Goal: Transaction & Acquisition: Purchase product/service

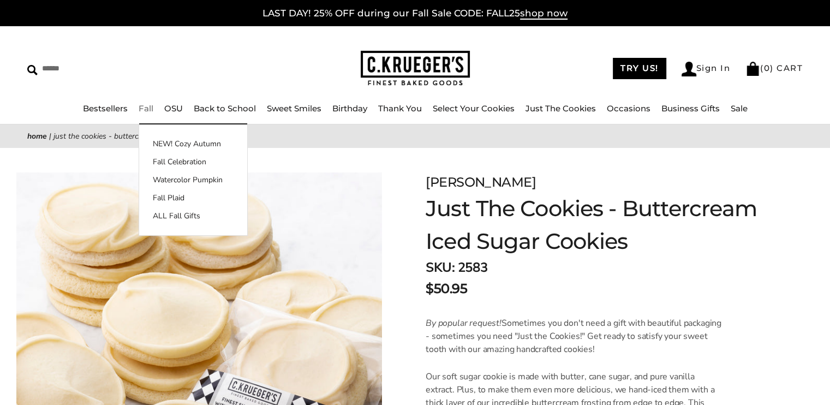
click at [151, 110] on link "Fall" at bounding box center [146, 108] width 15 height 10
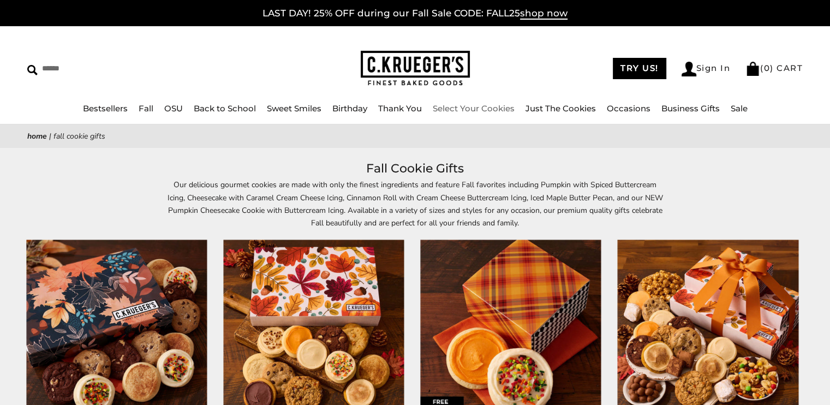
click at [465, 101] on div "****** TRY US! Sign In ( 0 ) CART ( 0 ) CART Bestsellers Fall NEW! Cozy Autumn …" at bounding box center [415, 75] width 830 height 98
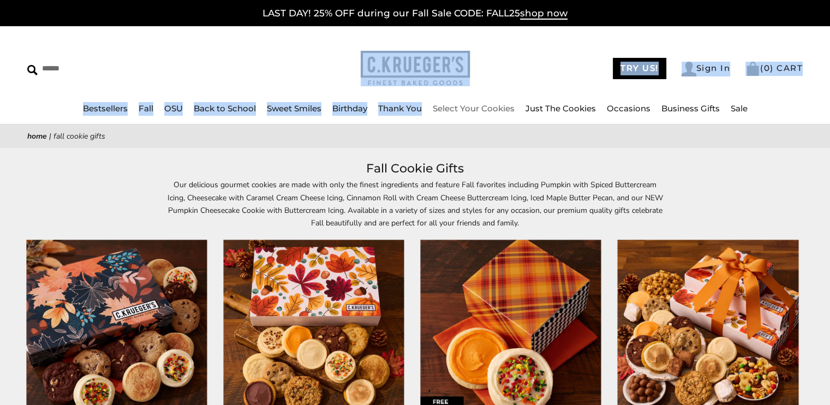
click at [464, 106] on link "Select Your Cookies" at bounding box center [474, 108] width 82 height 10
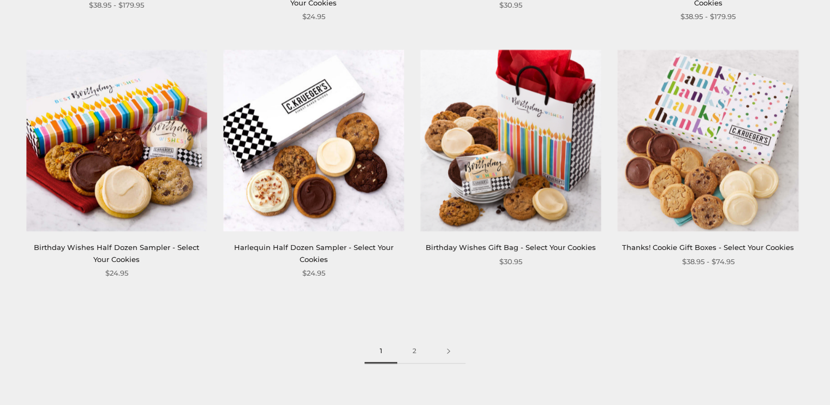
scroll to position [1473, 0]
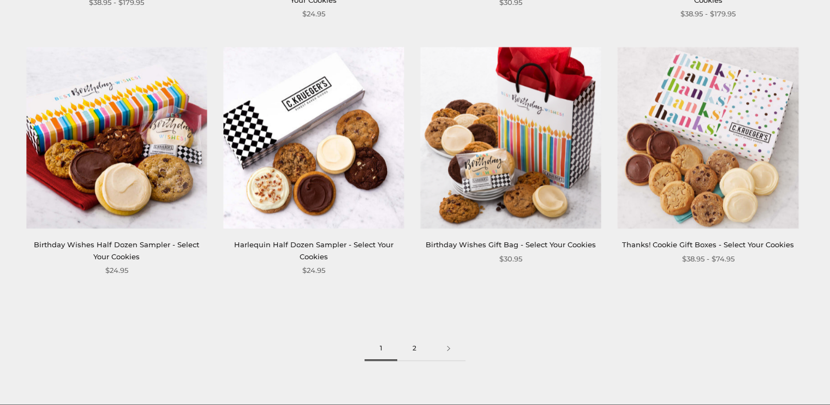
click at [413, 351] on link "2" at bounding box center [414, 348] width 34 height 25
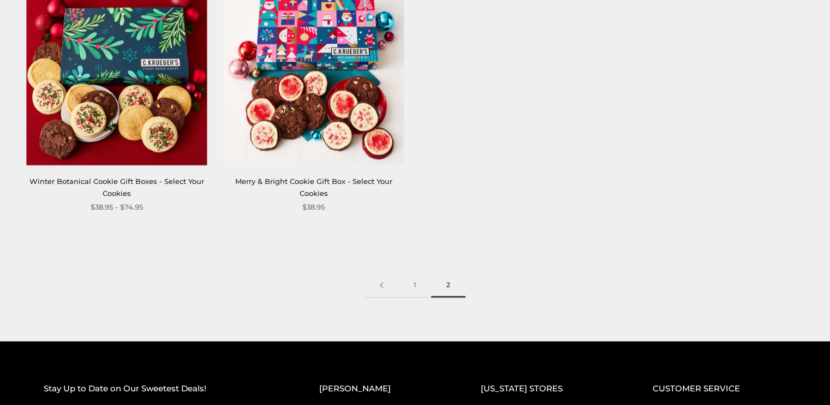
scroll to position [1582, 0]
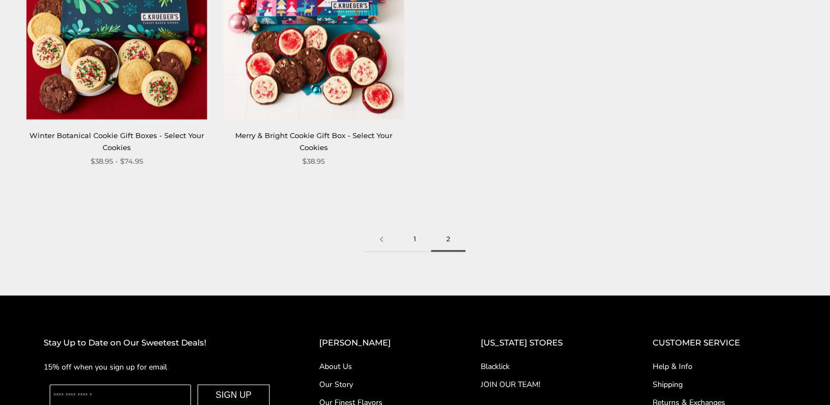
click at [417, 236] on link "1" at bounding box center [414, 239] width 33 height 25
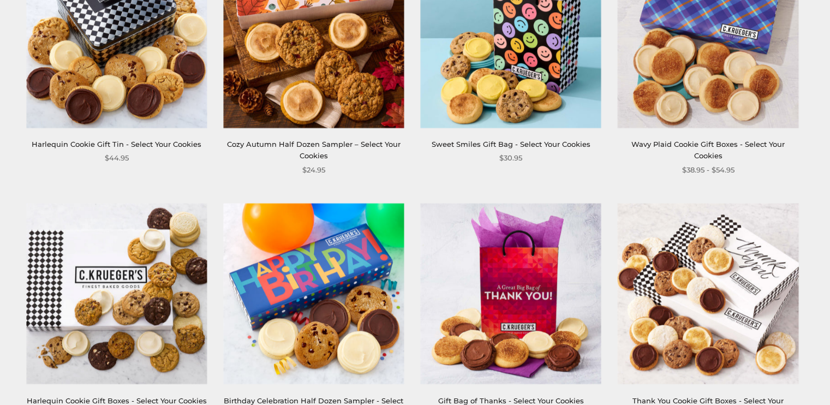
scroll to position [1037, 0]
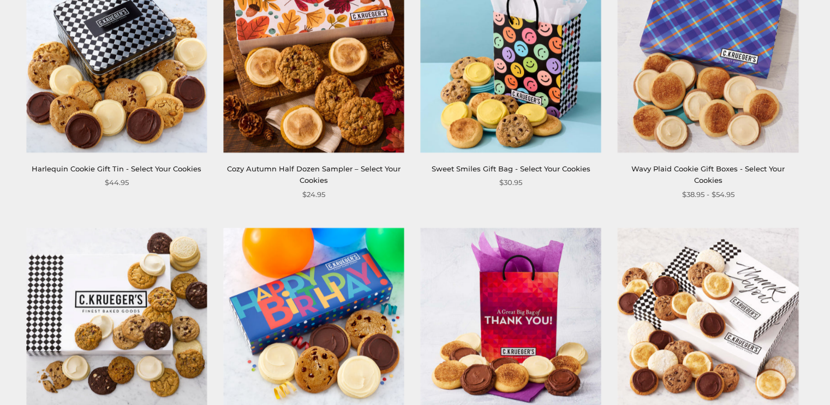
click at [133, 91] on img at bounding box center [116, 62] width 181 height 181
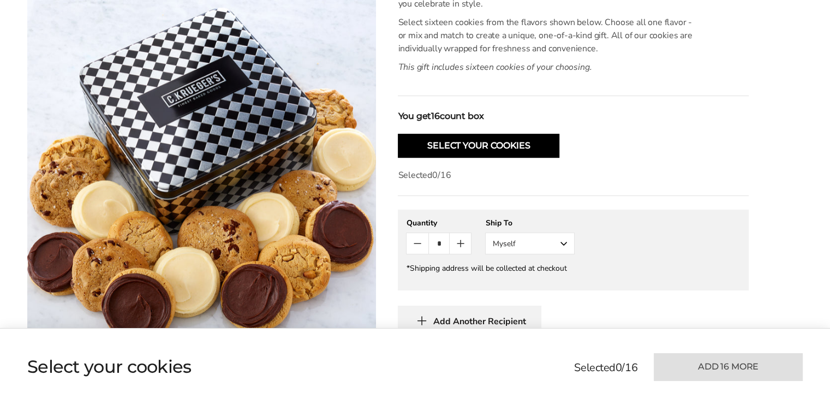
scroll to position [382, 0]
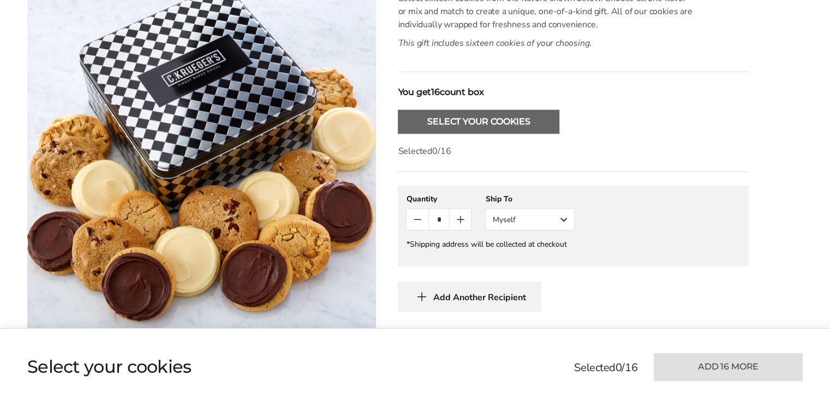
click at [498, 123] on button "Select Your Cookies" at bounding box center [479, 122] width 162 height 24
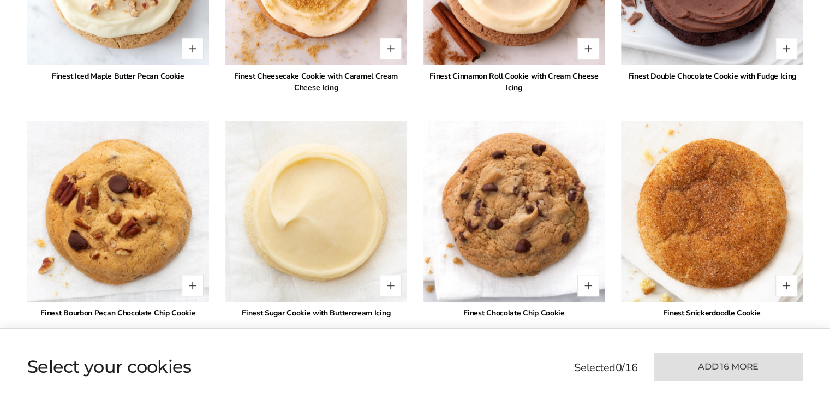
scroll to position [1096, 0]
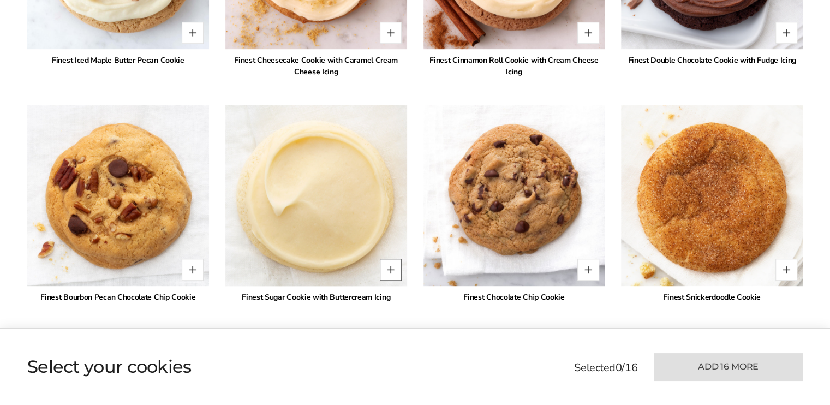
click at [389, 270] on button "Quantity button plus" at bounding box center [391, 270] width 22 height 22
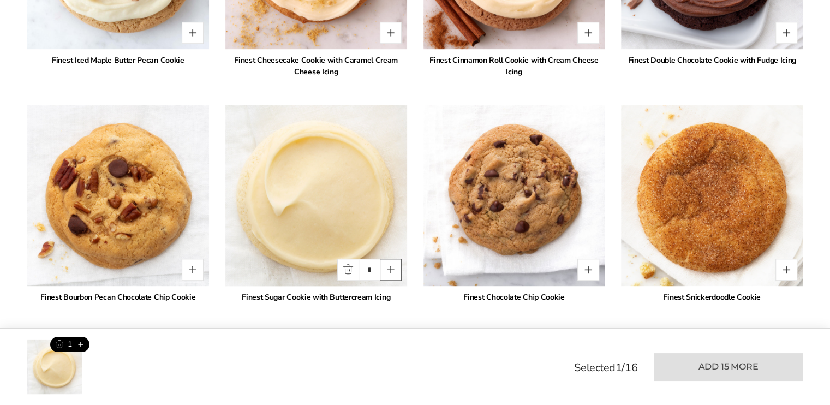
click at [389, 270] on button "Quantity button plus" at bounding box center [391, 270] width 22 height 22
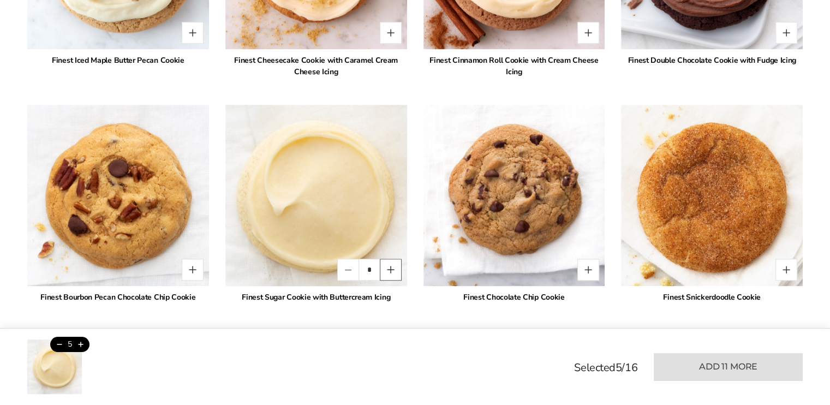
type input "*"
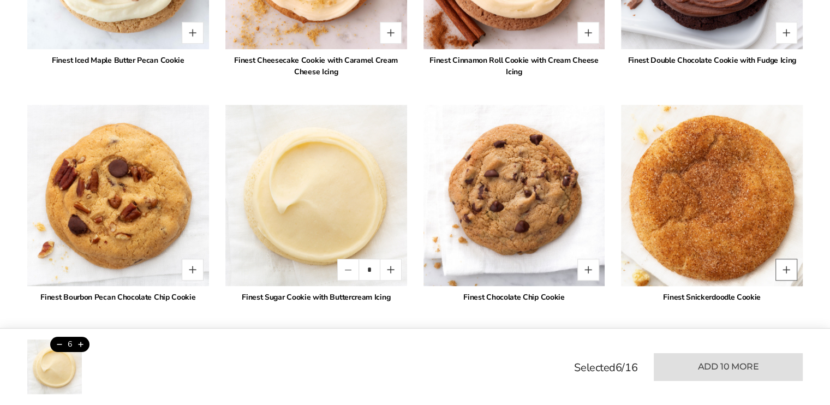
click at [790, 264] on button "Quantity button plus" at bounding box center [786, 270] width 22 height 22
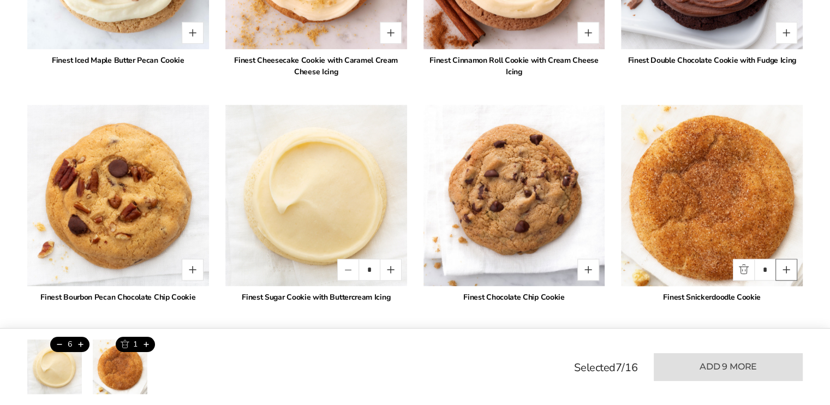
click at [790, 264] on button "Quantity button plus" at bounding box center [786, 270] width 22 height 22
type input "*"
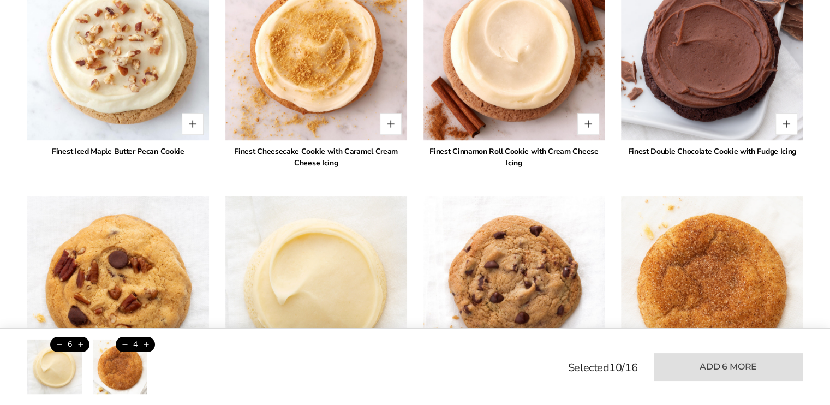
scroll to position [987, 0]
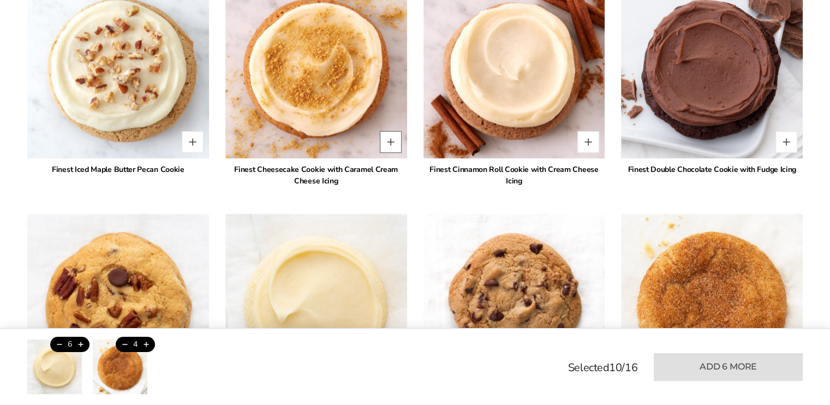
click at [390, 138] on button "Quantity button plus" at bounding box center [391, 142] width 22 height 22
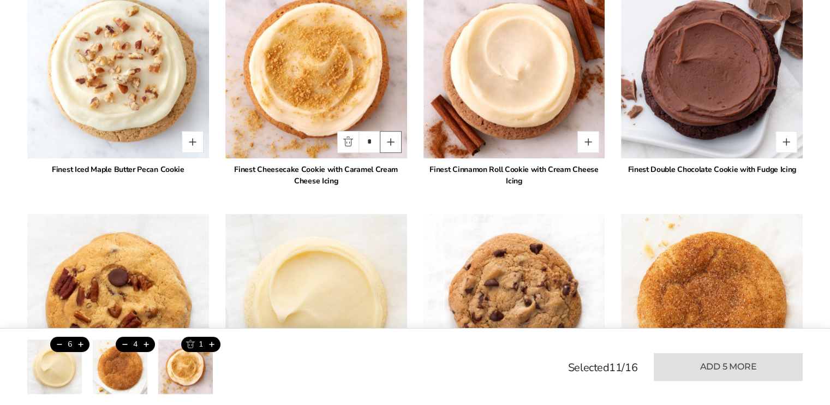
click at [390, 138] on button "Quantity button plus" at bounding box center [391, 142] width 22 height 22
type input "*"
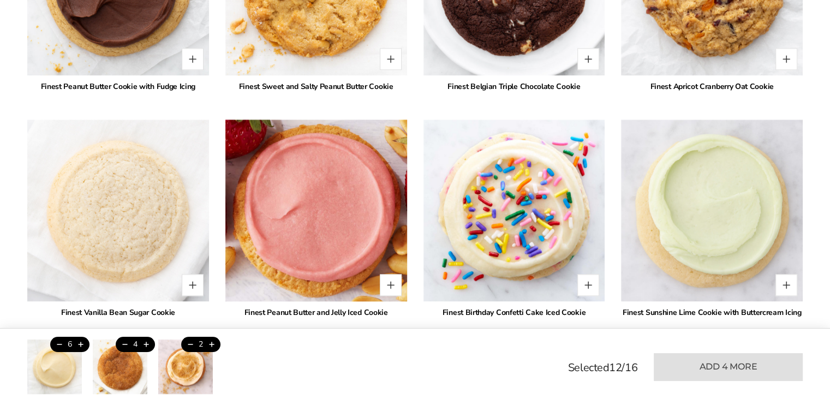
scroll to position [1587, 0]
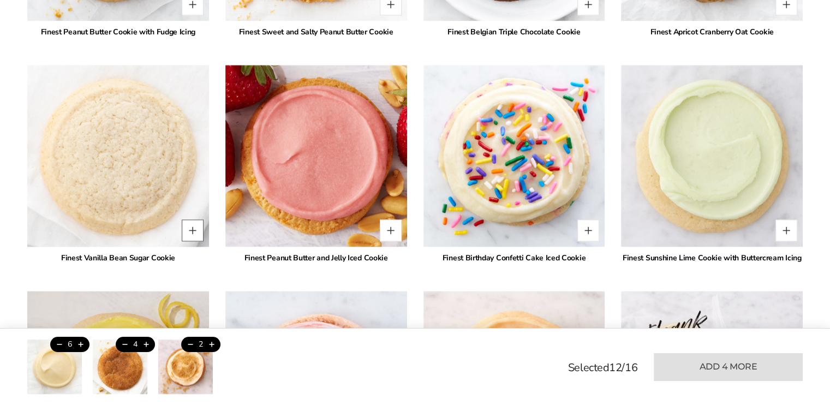
click at [190, 225] on button "Quantity button plus" at bounding box center [193, 230] width 22 height 22
type input "*"
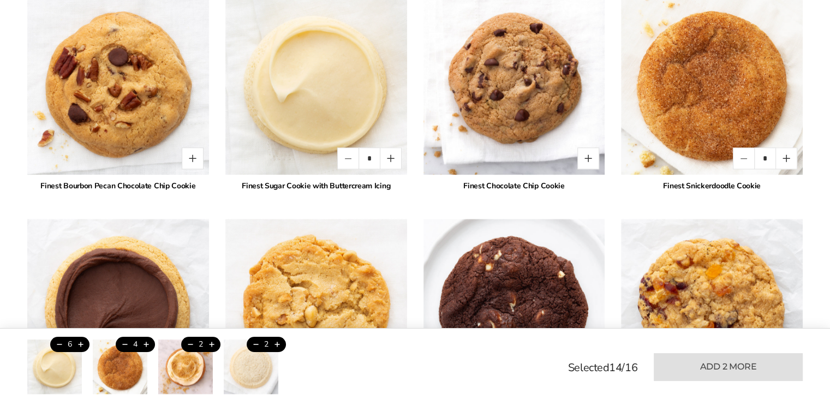
scroll to position [1205, 0]
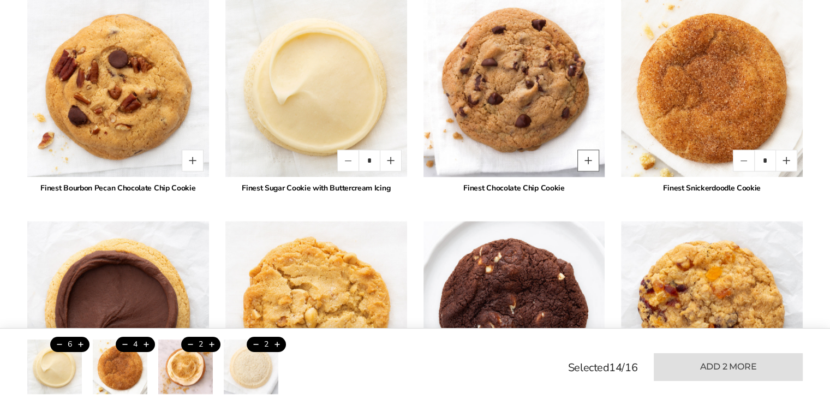
click at [591, 157] on button "Quantity button plus" at bounding box center [588, 161] width 22 height 22
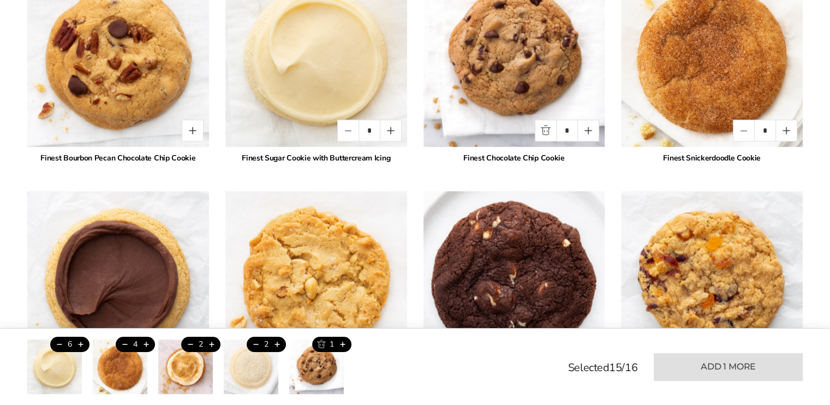
scroll to position [1260, 0]
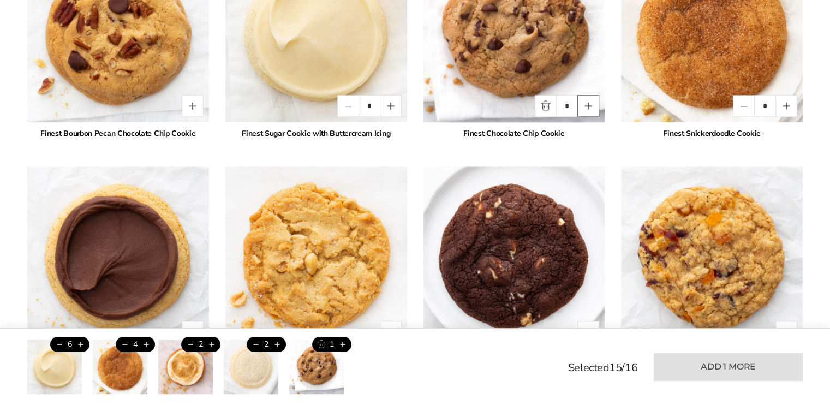
click at [596, 100] on button "Quantity button plus" at bounding box center [588, 106] width 22 height 22
type input "*"
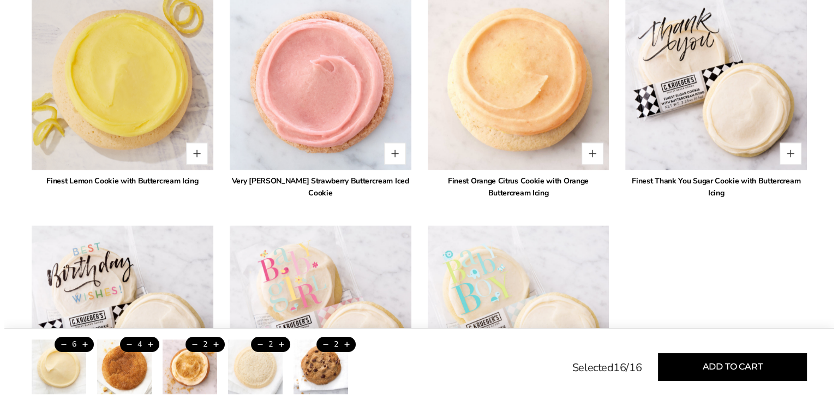
scroll to position [1915, 0]
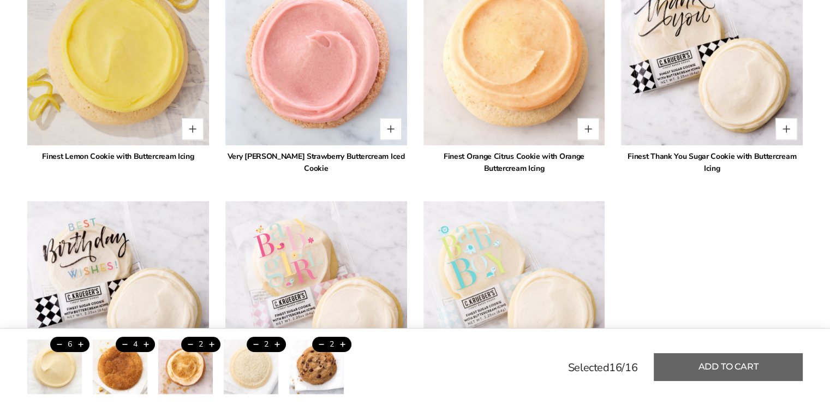
click at [706, 366] on button "Add to cart" at bounding box center [728, 367] width 149 height 28
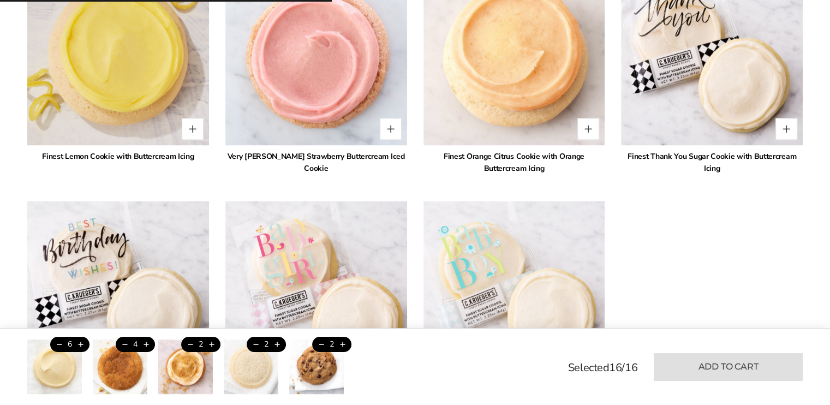
type input "*"
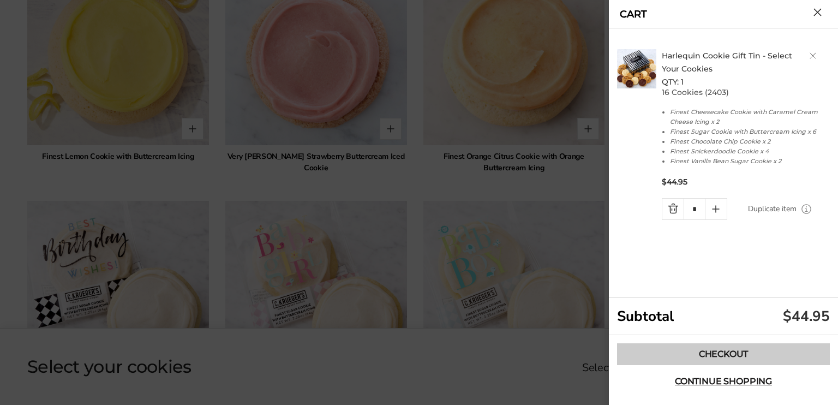
click at [729, 349] on link "Checkout" at bounding box center [723, 354] width 213 height 22
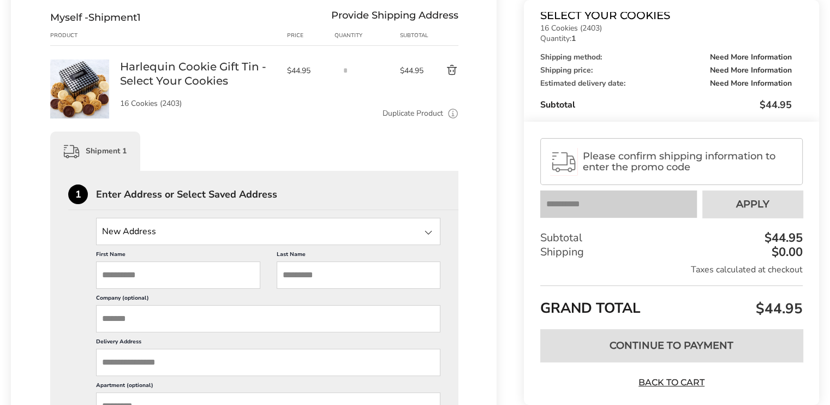
scroll to position [164, 0]
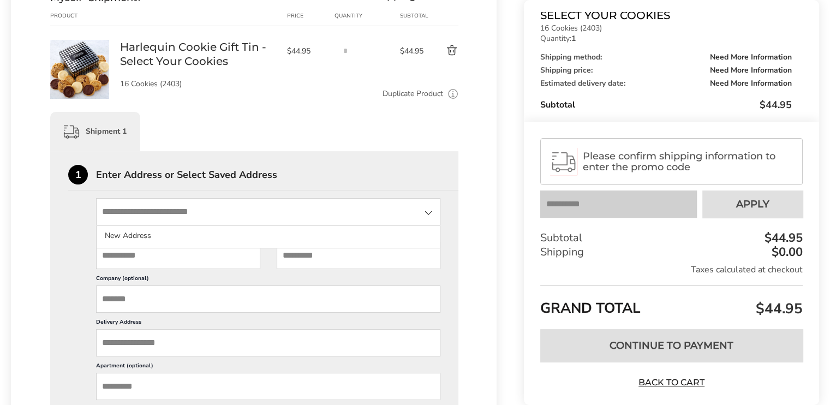
click at [222, 210] on input "State" at bounding box center [268, 211] width 344 height 27
type input "**********"
type input "*******"
type input "*****"
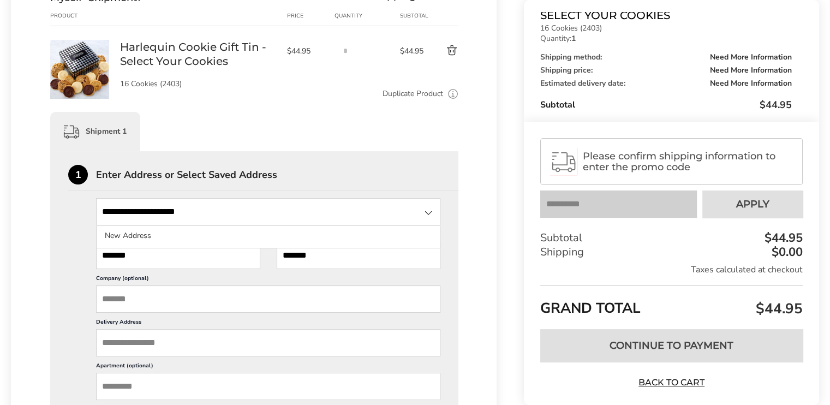
type input "**********"
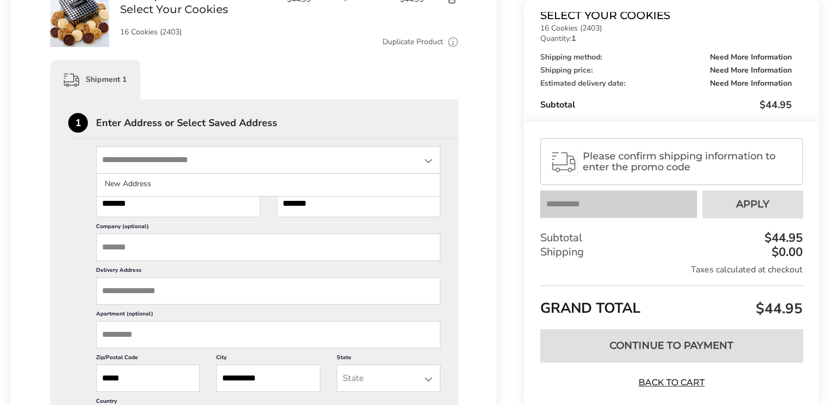
scroll to position [273, 0]
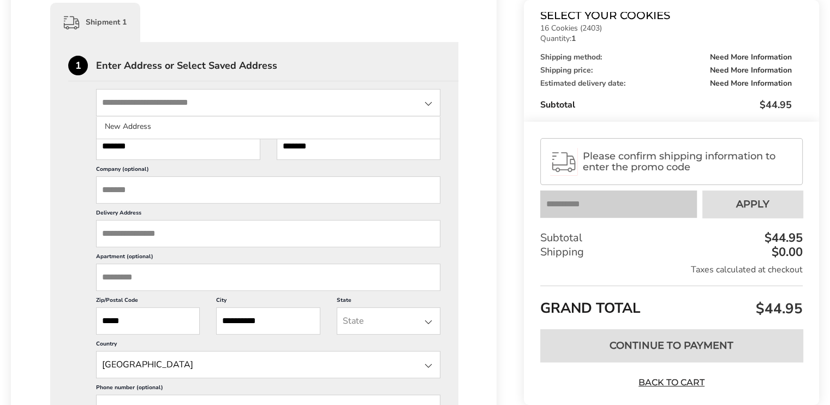
click at [202, 232] on input "Delivery Address" at bounding box center [268, 233] width 344 height 27
click at [214, 99] on input "State" at bounding box center [268, 102] width 344 height 27
type input "**********"
type input "*******"
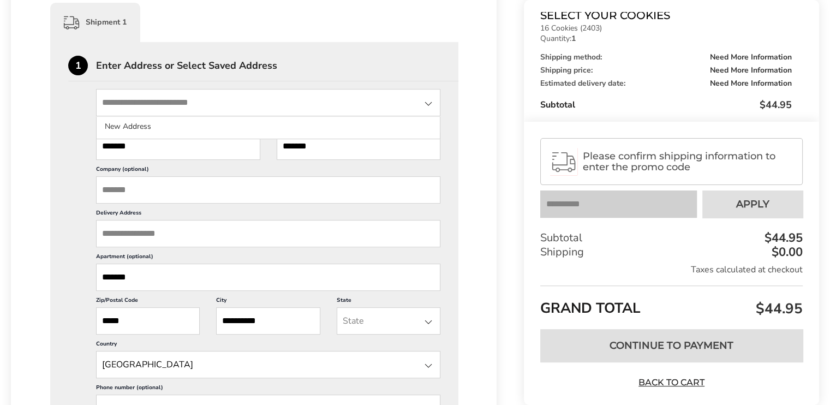
drag, startPoint x: 154, startPoint y: 278, endPoint x: 94, endPoint y: 272, distance: 60.4
click at [94, 272] on div "**********" at bounding box center [254, 278] width 372 height 378
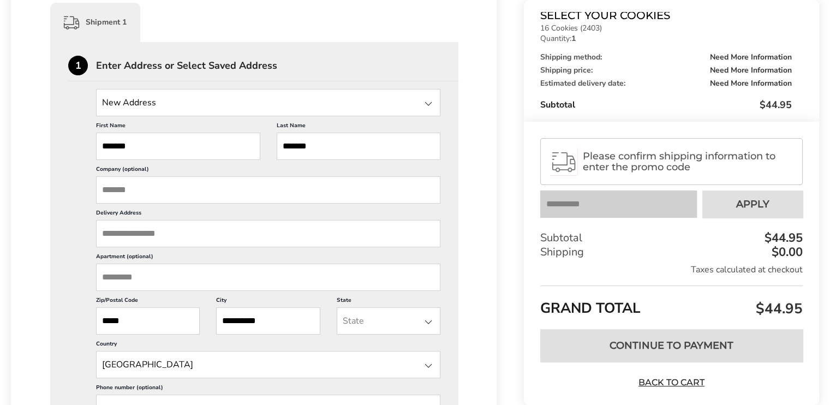
click at [124, 218] on label "Delivery Address" at bounding box center [268, 214] width 344 height 11
click at [124, 220] on input "Delivery Address" at bounding box center [268, 233] width 344 height 27
click at [118, 237] on input "Delivery Address" at bounding box center [268, 233] width 344 height 27
click at [145, 237] on input "Delivery Address" at bounding box center [268, 233] width 344 height 27
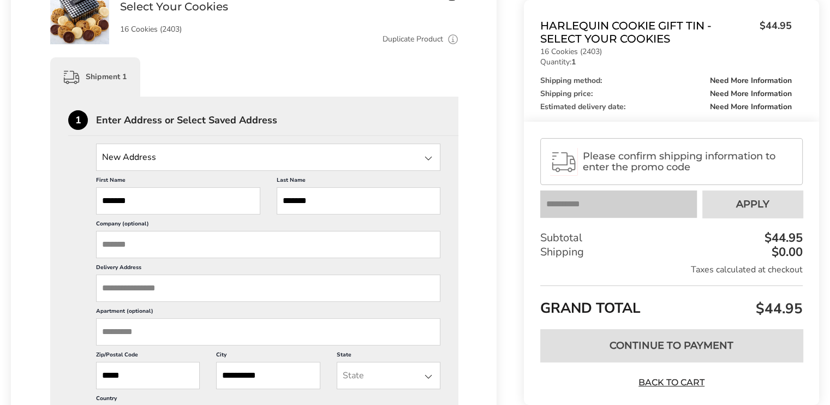
scroll to position [0, 0]
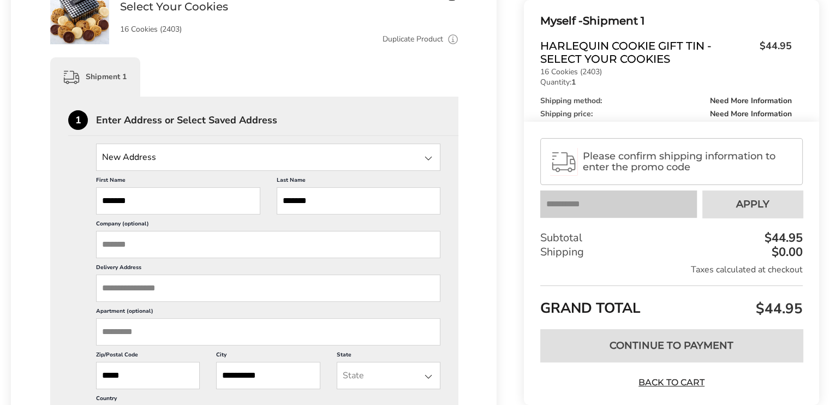
click at [147, 292] on input "Delivery Address" at bounding box center [268, 287] width 344 height 27
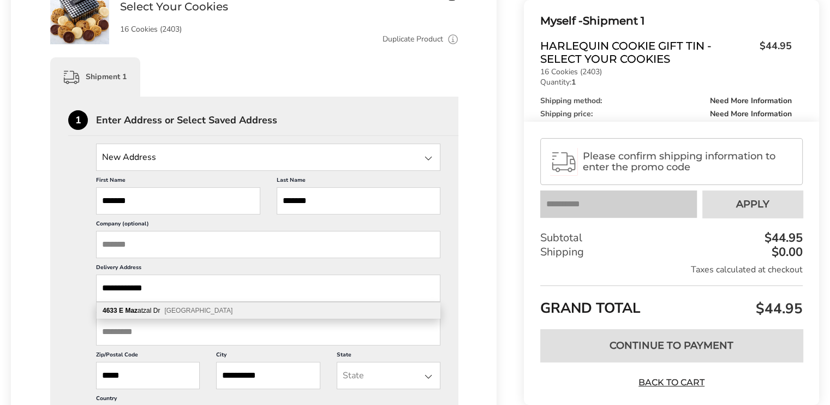
type input "**********"
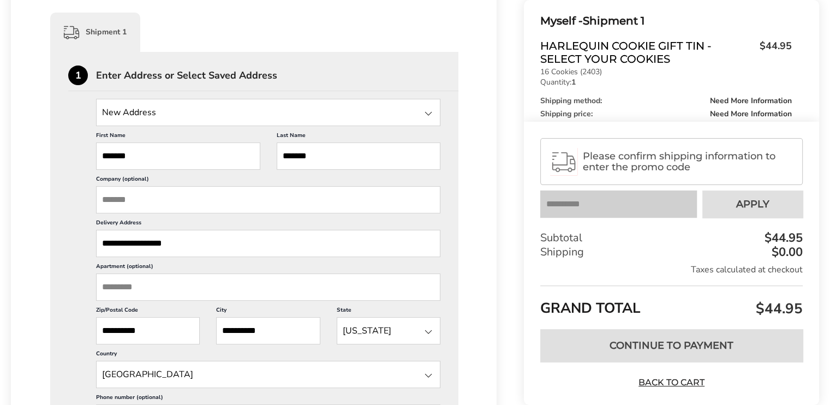
scroll to position [382, 0]
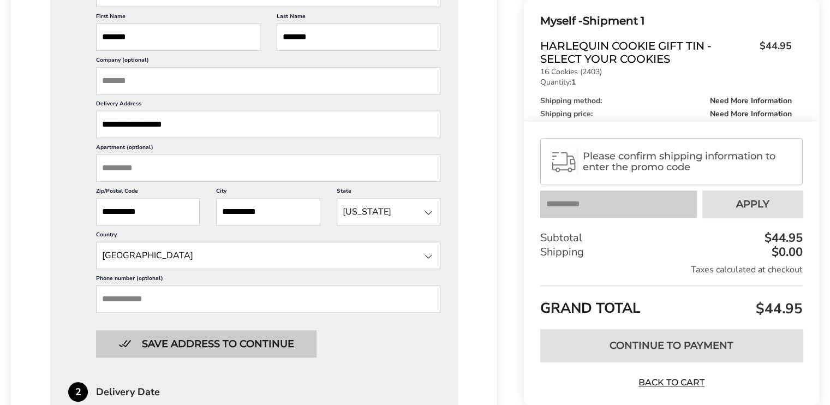
type input "**********"
click at [244, 344] on button "Save address to continue" at bounding box center [206, 343] width 220 height 27
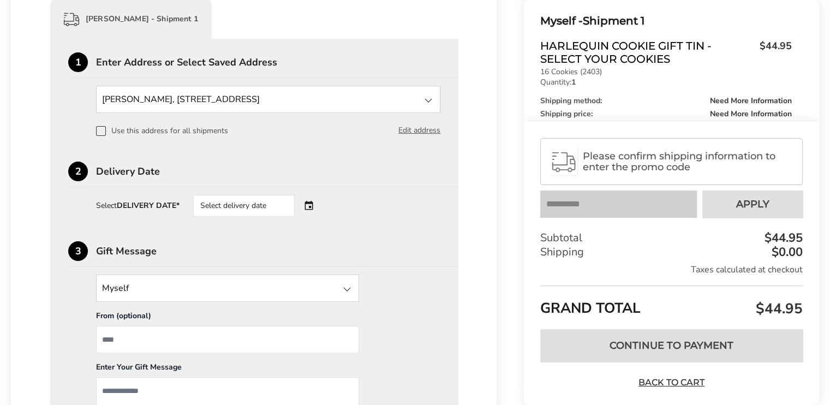
scroll to position [251, 0]
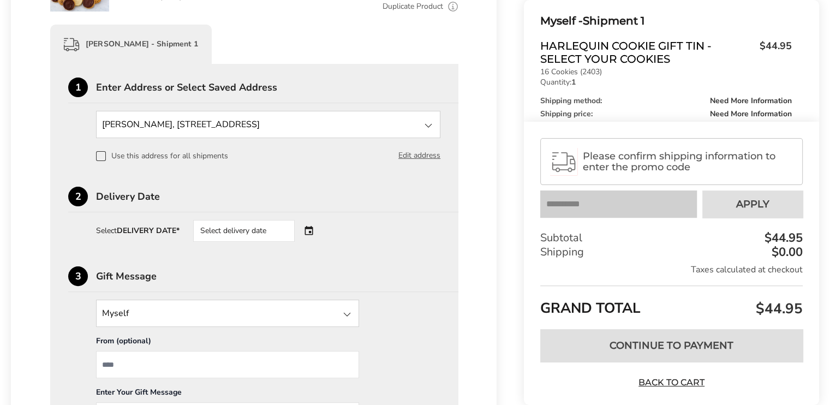
click at [238, 230] on div "Select delivery date" at bounding box center [243, 231] width 101 height 22
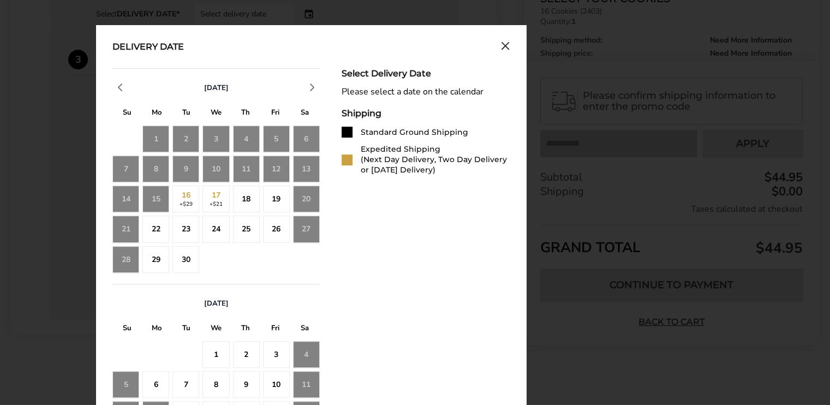
scroll to position [467, 0]
click at [185, 258] on div "30" at bounding box center [185, 260] width 27 height 27
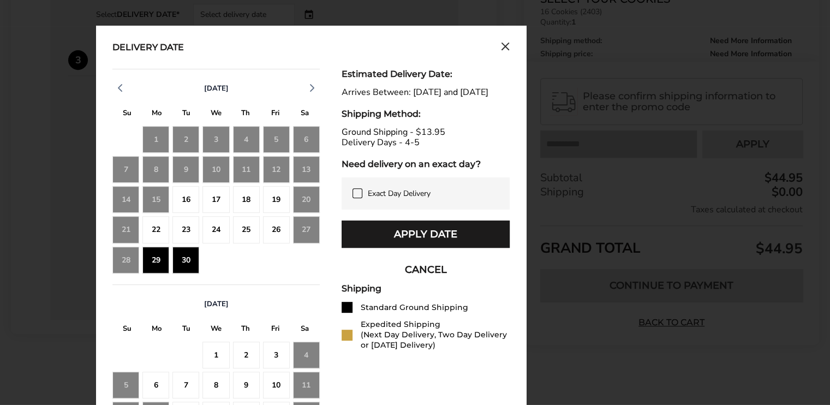
click at [357, 198] on icon at bounding box center [357, 193] width 9 height 9
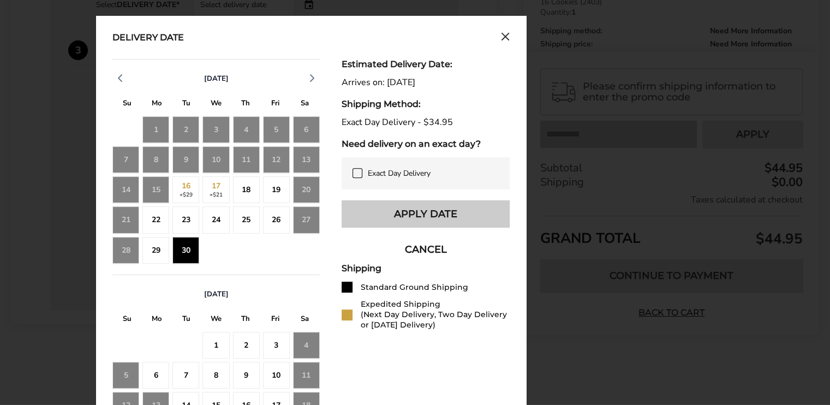
scroll to position [576, 0]
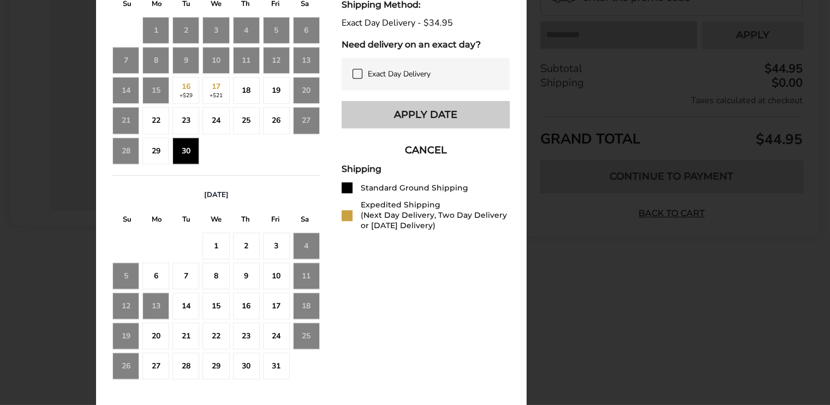
click at [438, 115] on button "Apply Date" at bounding box center [426, 114] width 168 height 27
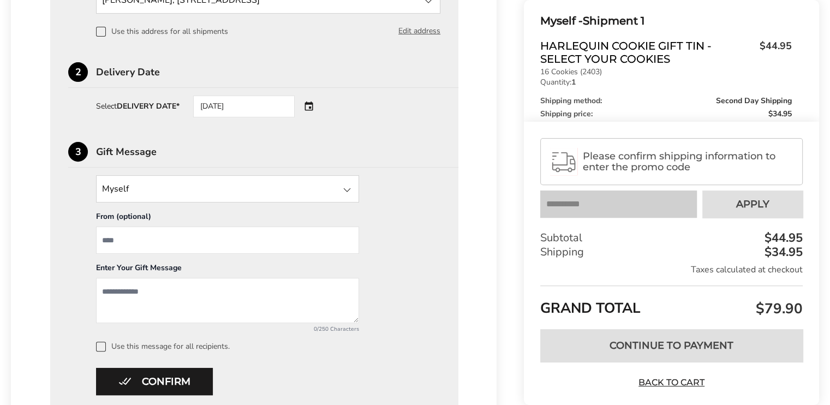
scroll to position [356, 0]
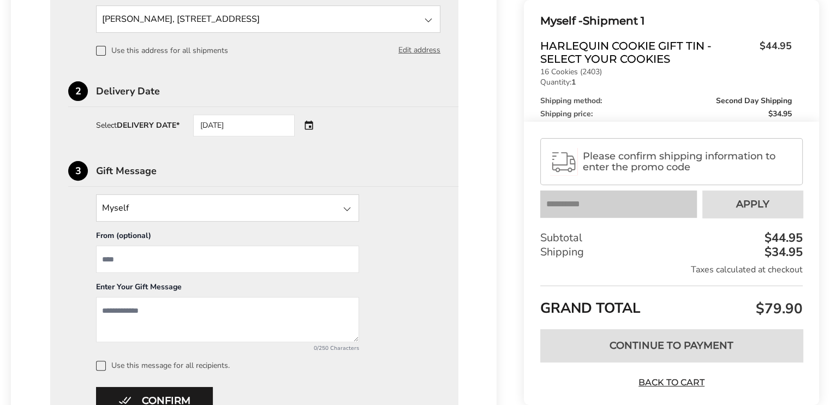
click at [242, 118] on div "[DATE]" at bounding box center [243, 126] width 101 height 22
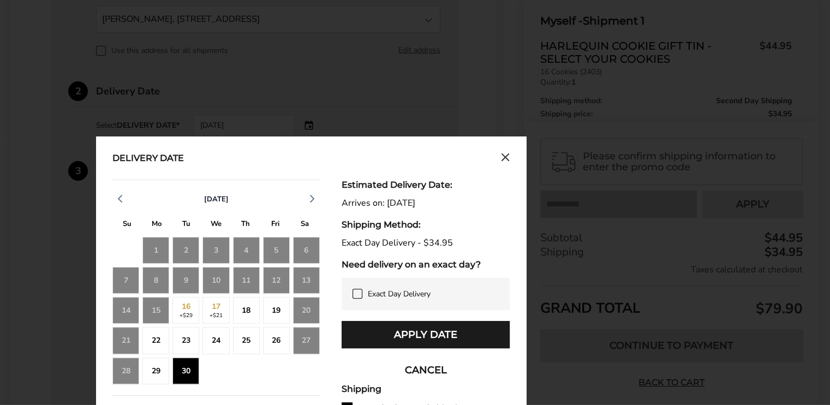
click at [359, 292] on icon at bounding box center [357, 293] width 9 height 9
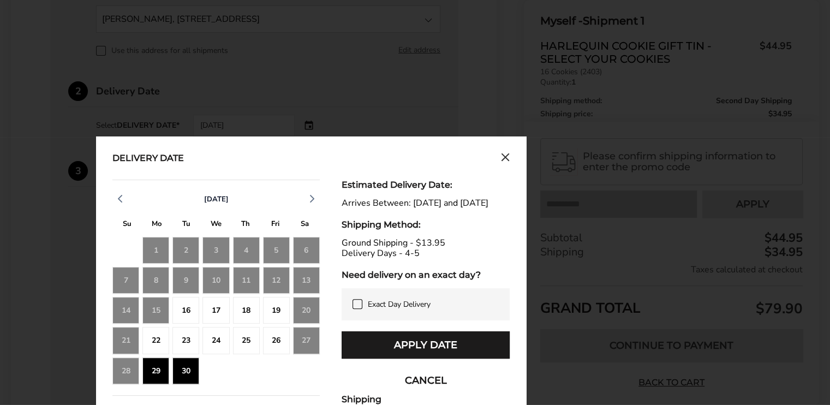
scroll to position [411, 0]
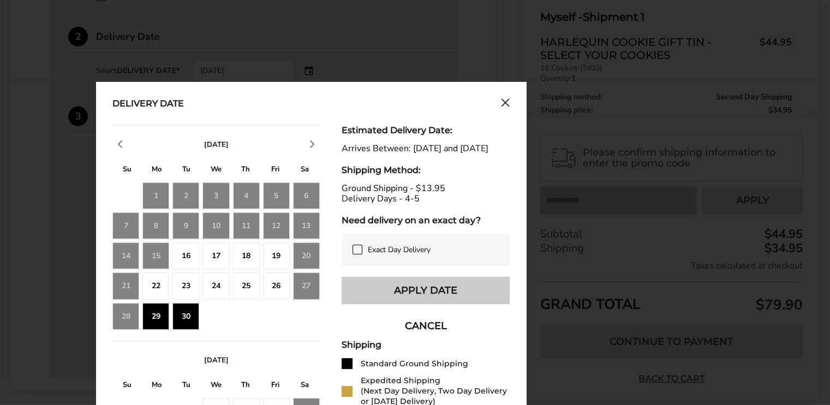
click at [423, 304] on button "Apply Date" at bounding box center [426, 290] width 168 height 27
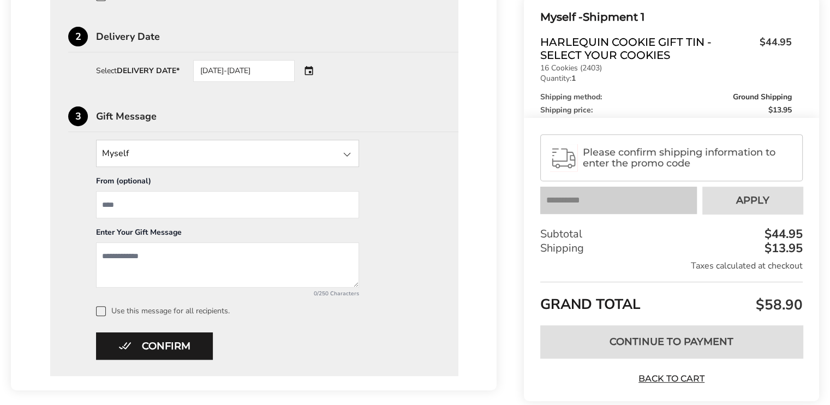
click at [260, 66] on div "[DATE]-[DATE]" at bounding box center [243, 71] width 101 height 22
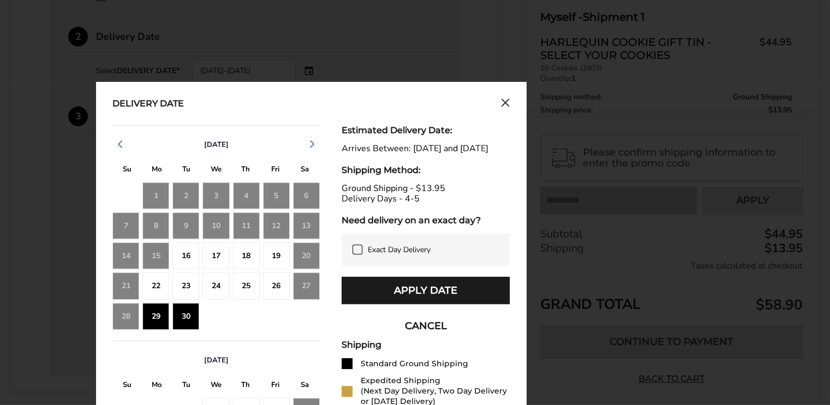
click at [275, 282] on div "26" at bounding box center [276, 285] width 27 height 27
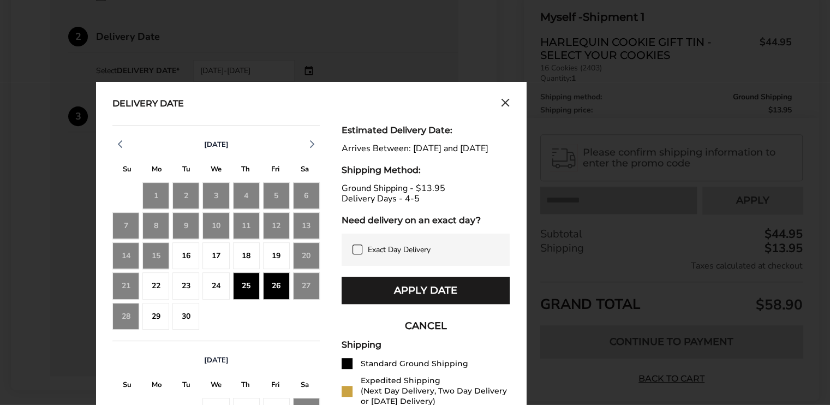
click at [199, 312] on div "30" at bounding box center [185, 316] width 27 height 27
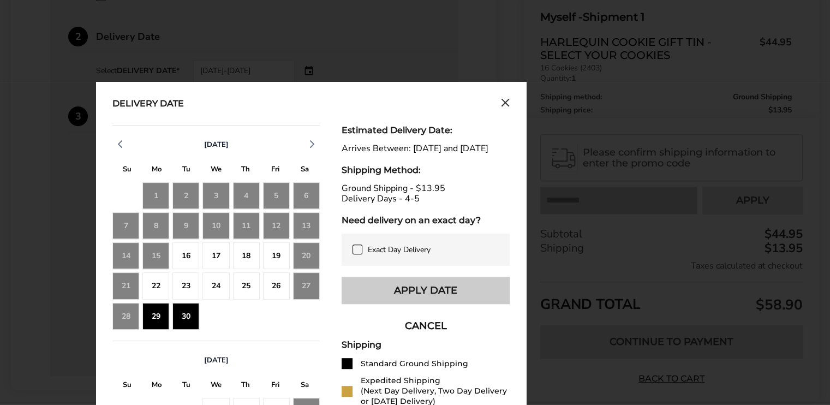
click at [383, 296] on button "Apply Date" at bounding box center [426, 290] width 168 height 27
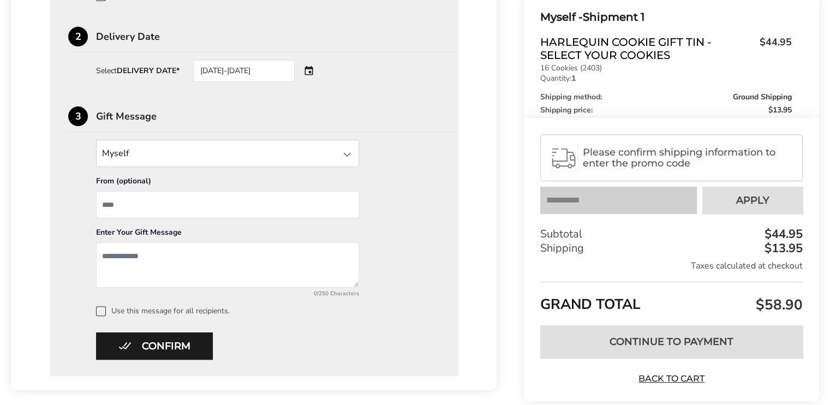
scroll to position [465, 0]
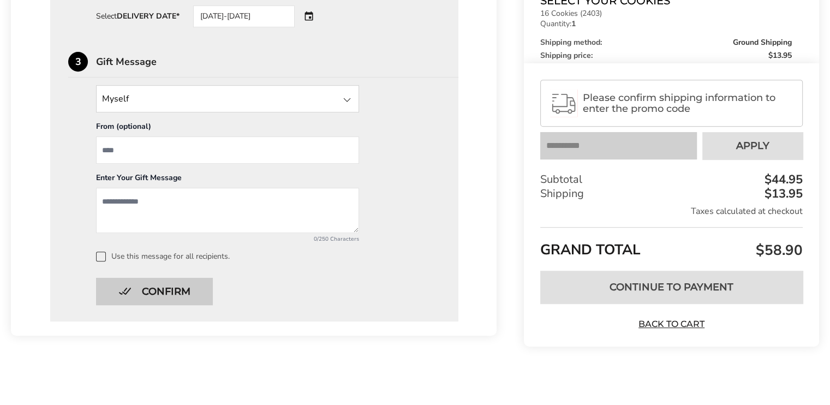
click at [181, 285] on button "Confirm" at bounding box center [154, 291] width 117 height 27
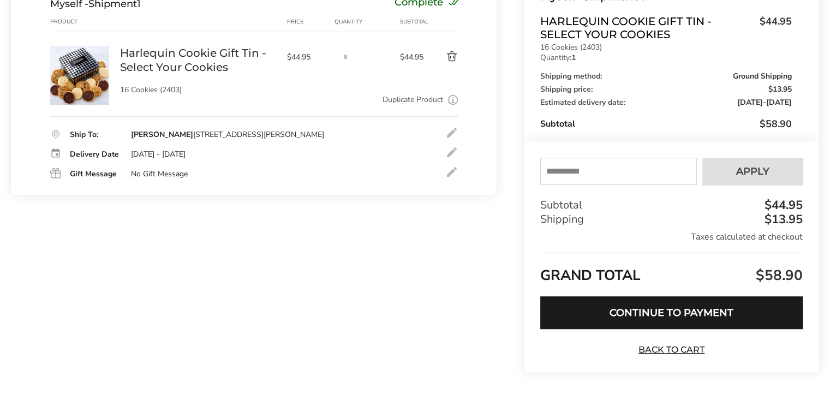
scroll to position [184, 0]
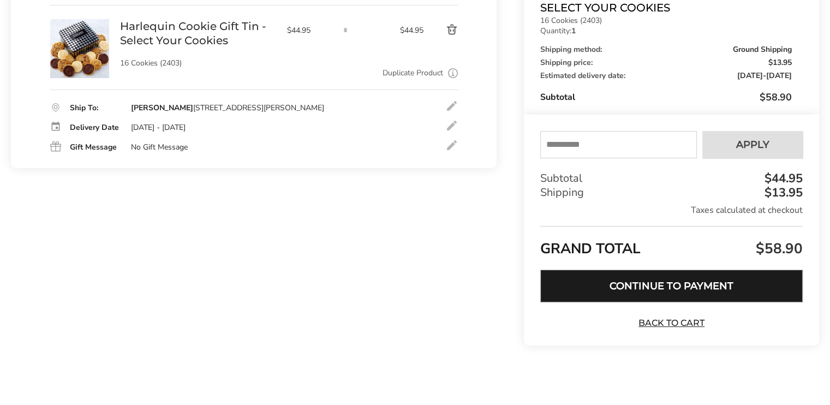
click at [655, 282] on button "Continue to Payment" at bounding box center [671, 286] width 262 height 33
